Goal: Task Accomplishment & Management: Use online tool/utility

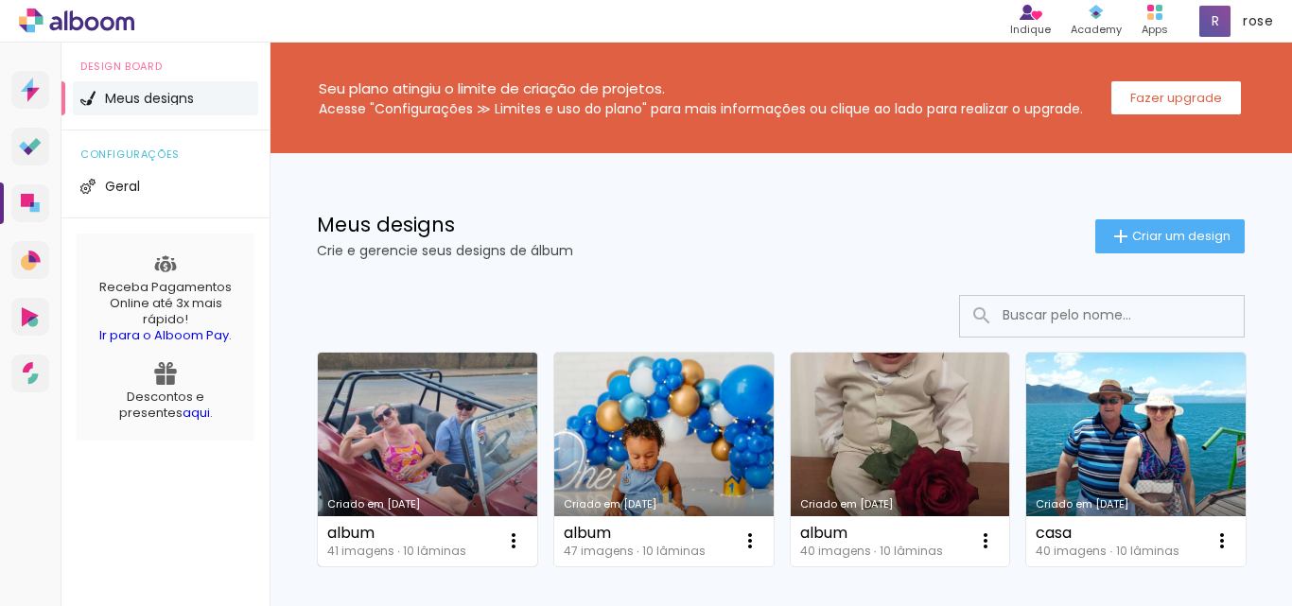
click at [504, 432] on link "Criado em [DATE]" at bounding box center [428, 460] width 220 height 214
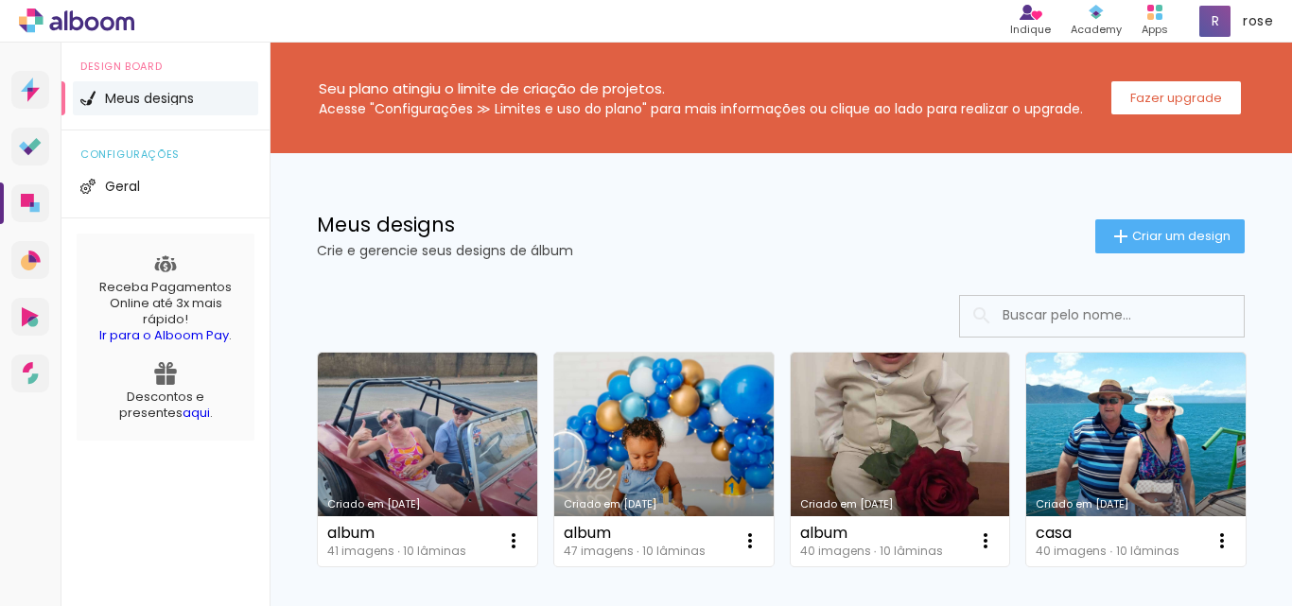
scroll to position [284, 0]
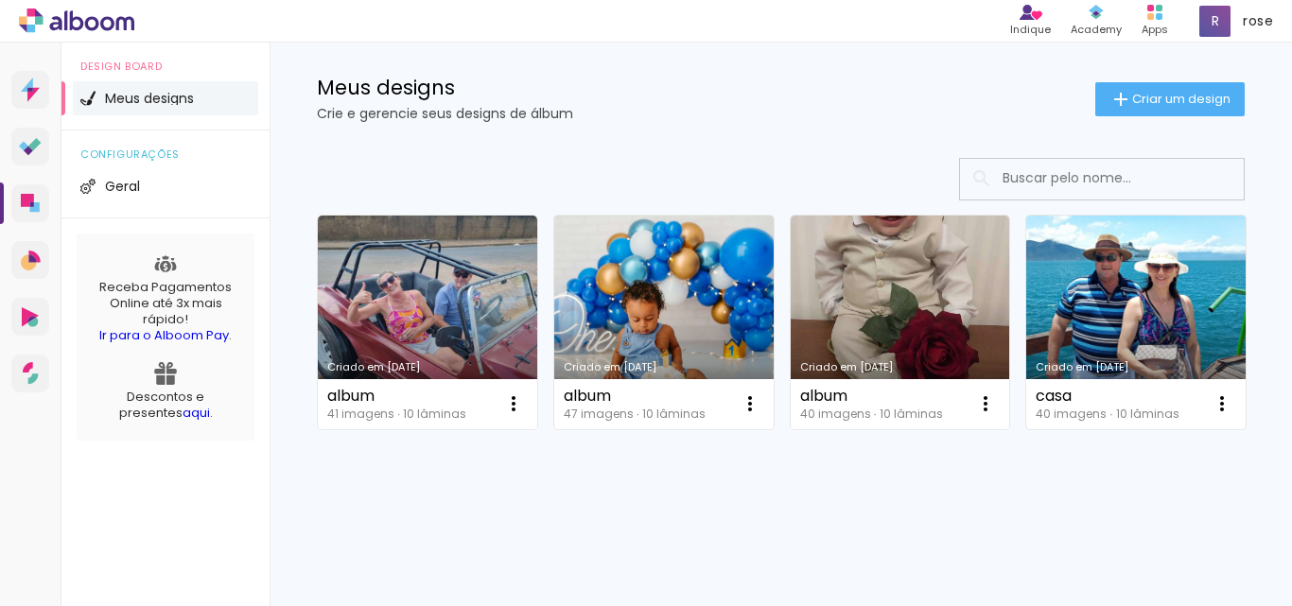
click at [1027, 403] on link "Criado em [DATE]" at bounding box center [1137, 323] width 220 height 214
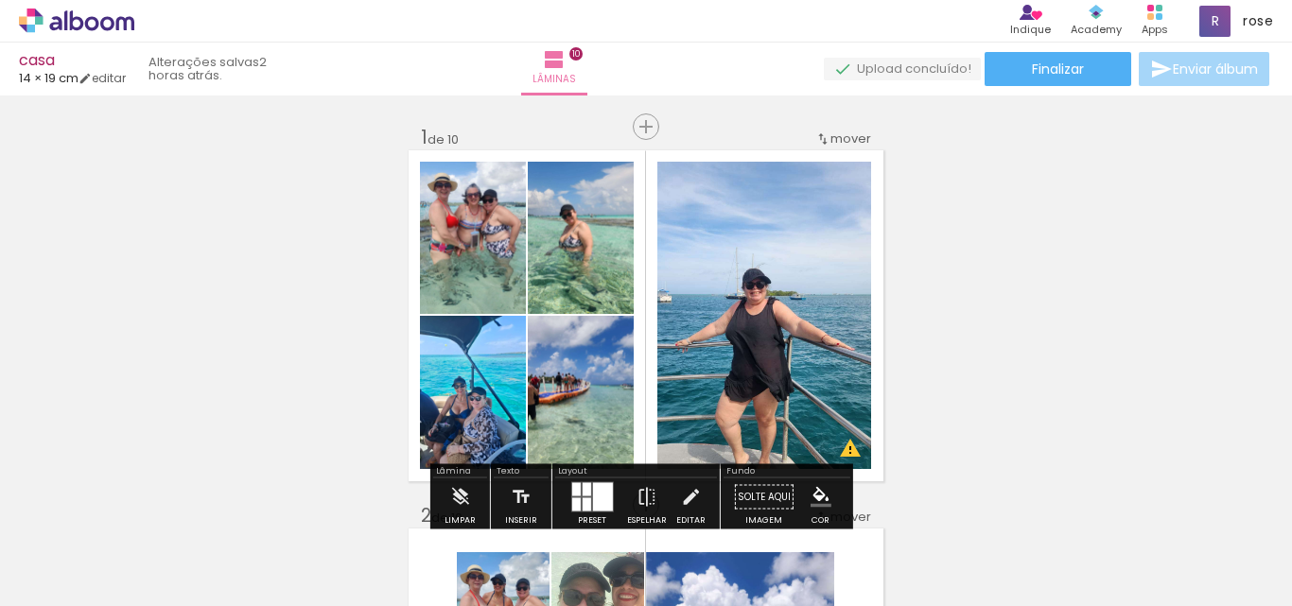
click at [94, 25] on icon at bounding box center [76, 21] width 115 height 25
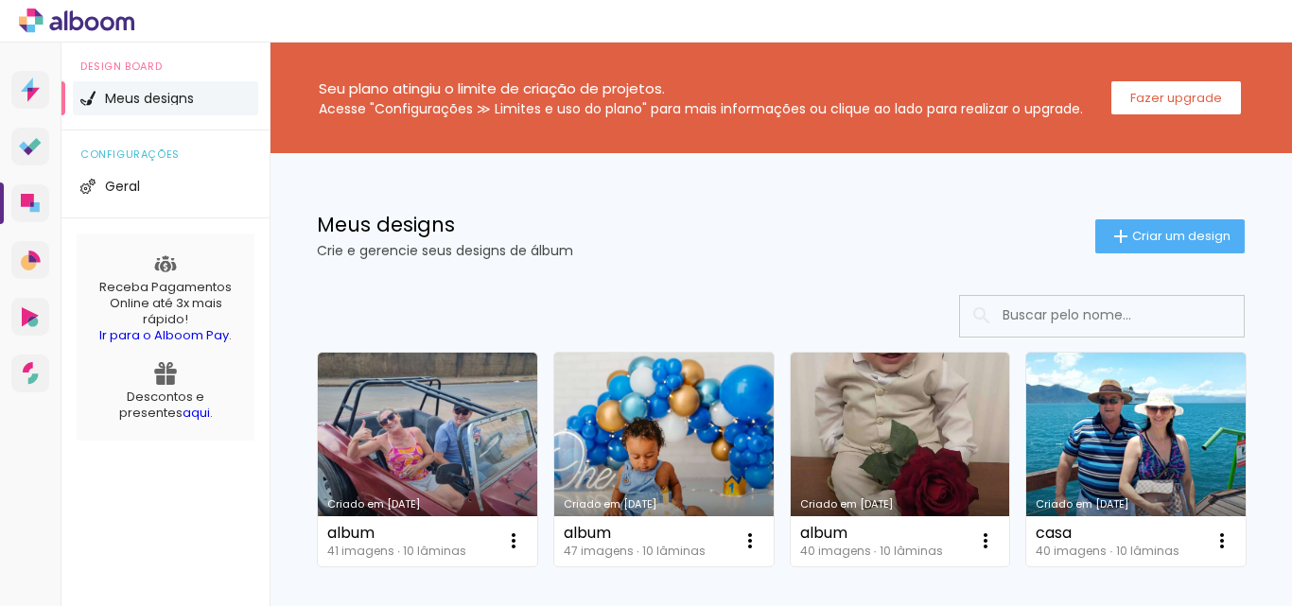
click at [103, 29] on icon at bounding box center [76, 21] width 115 height 25
click at [56, 21] on icon at bounding box center [76, 21] width 115 height 25
click at [89, 21] on icon at bounding box center [76, 21] width 115 height 25
click at [79, 24] on icon at bounding box center [76, 21] width 115 height 25
